Goal: Find contact information: Find contact information

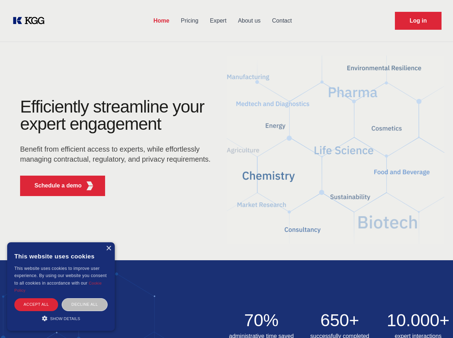
click at [226, 169] on div "Efficiently streamline your expert engagement Benefit from efficient access to …" at bounding box center [118, 150] width 218 height 104
click at [54, 186] on p "Schedule a demo" at bounding box center [57, 186] width 47 height 9
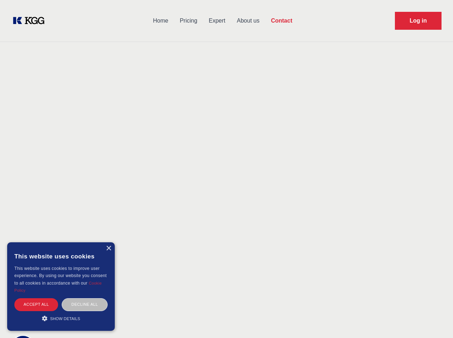
click at [108, 249] on div "× This website uses cookies This website uses cookies to improve user experienc…" at bounding box center [61, 287] width 108 height 89
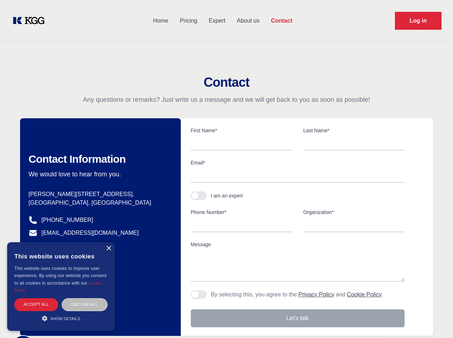
click at [36, 305] on div "Accept all" at bounding box center [36, 305] width 44 height 13
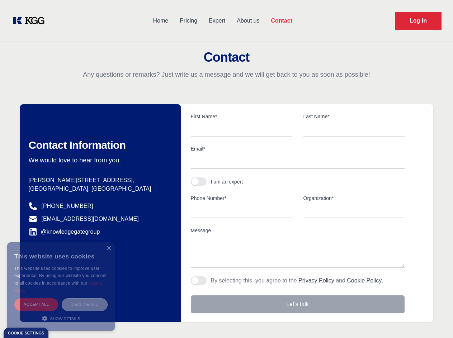
click at [85, 305] on div "Decline all" at bounding box center [85, 305] width 46 height 13
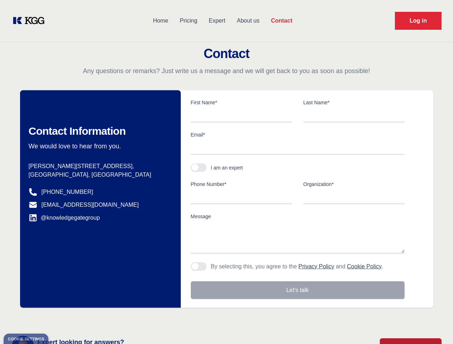
click at [61, 319] on main "Contact Any questions or remarks? Just write us a message and we will get back …" at bounding box center [226, 187] width 453 height 374
